Goal: Information Seeking & Learning: Learn about a topic

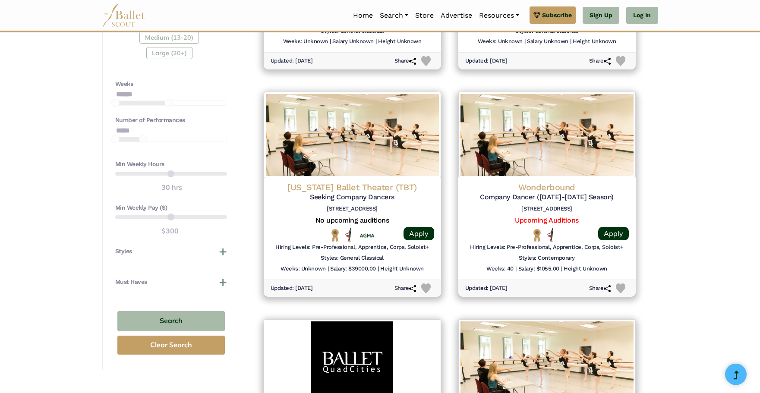
scroll to position [660, 0]
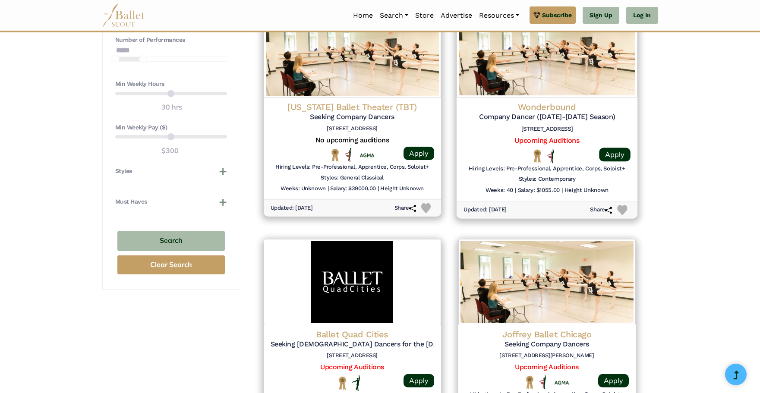
click at [554, 106] on h4 "Wonderbound" at bounding box center [547, 107] width 167 height 12
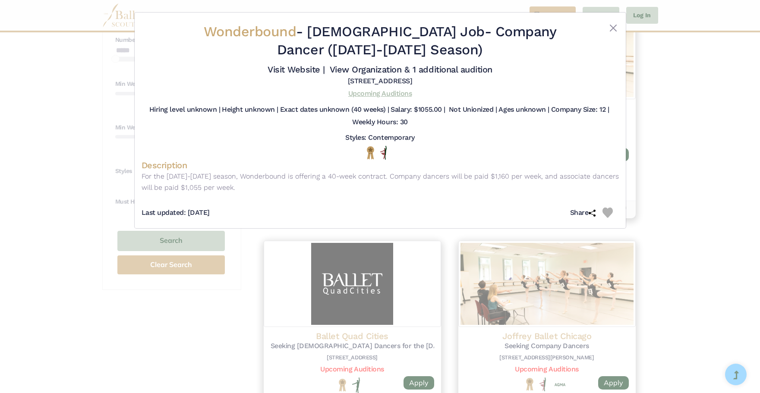
click at [387, 93] on link "Upcoming Auditions" at bounding box center [379, 93] width 63 height 8
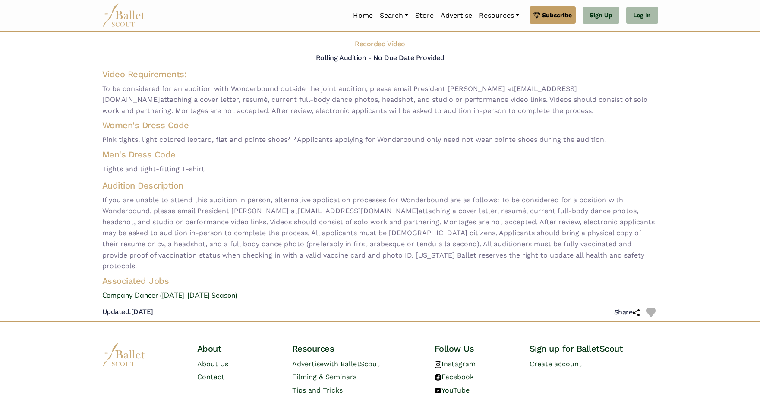
scroll to position [99, 0]
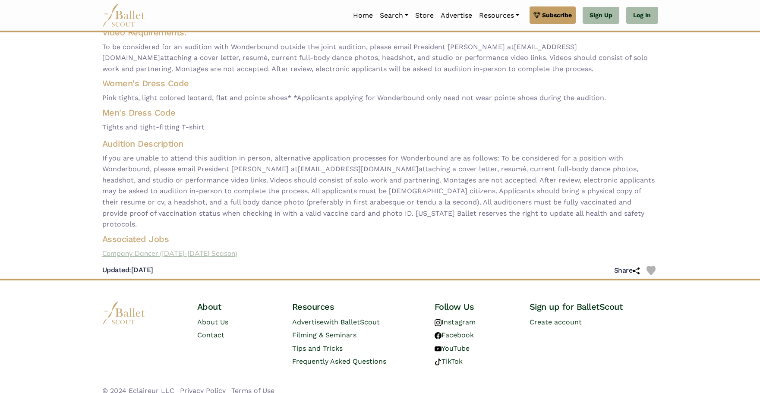
click at [146, 248] on link "Company Dancer ([DATE]-[DATE] Season)" at bounding box center [380, 253] width 570 height 11
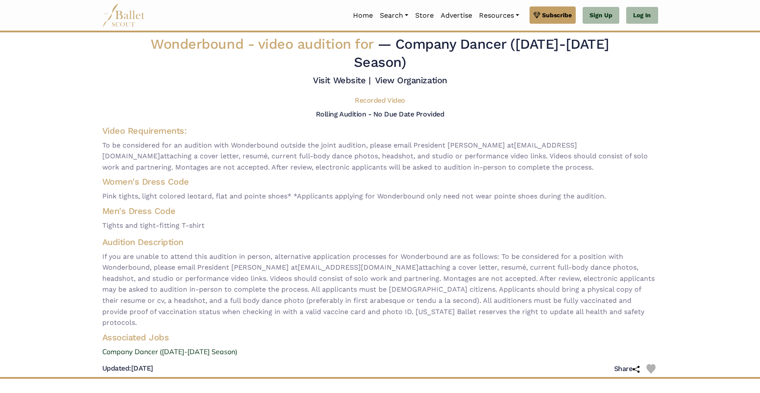
scroll to position [0, 0]
click at [334, 78] on link "Visit Website |" at bounding box center [341, 81] width 57 height 10
